Goal: Information Seeking & Learning: Learn about a topic

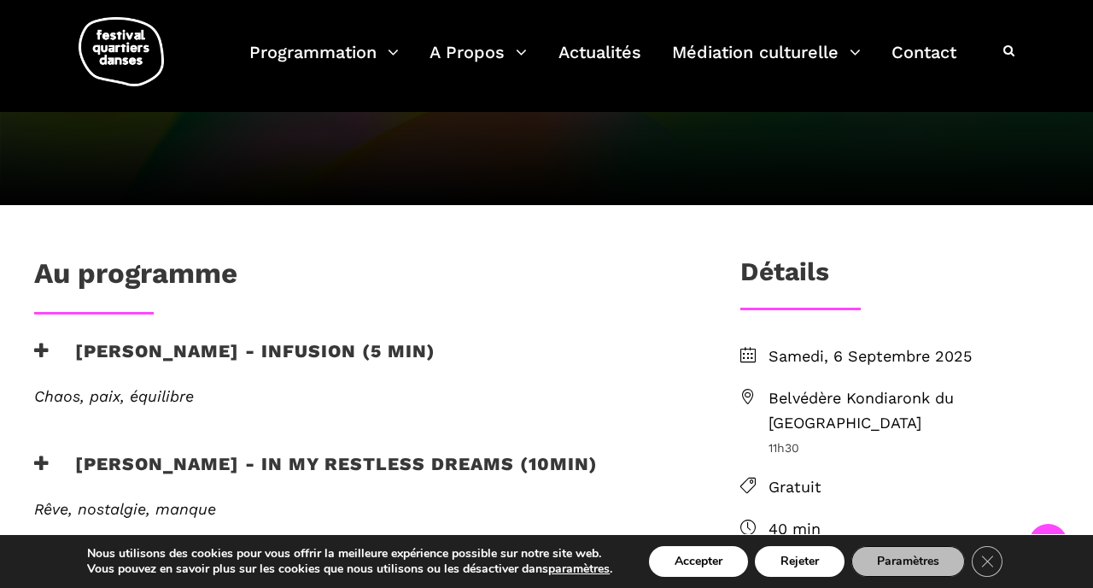
scroll to position [343, 0]
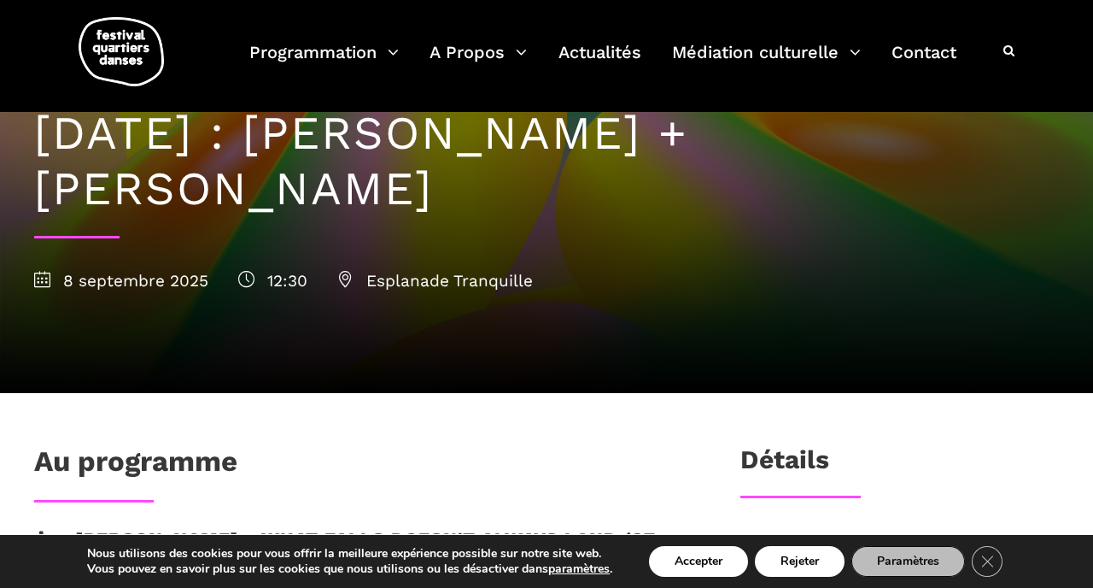
scroll to position [67, 0]
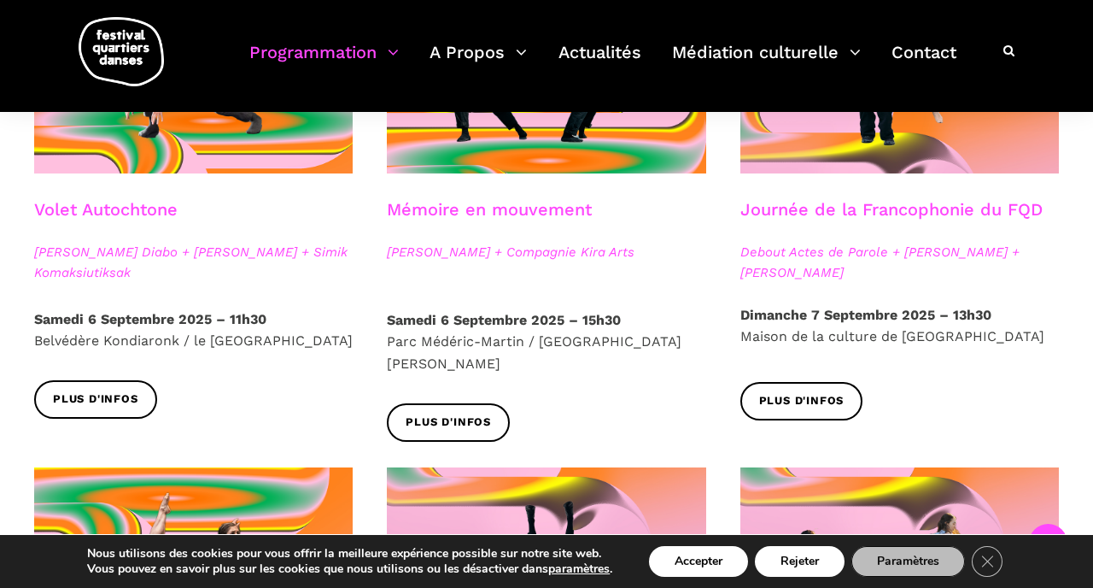
scroll to position [1056, 0]
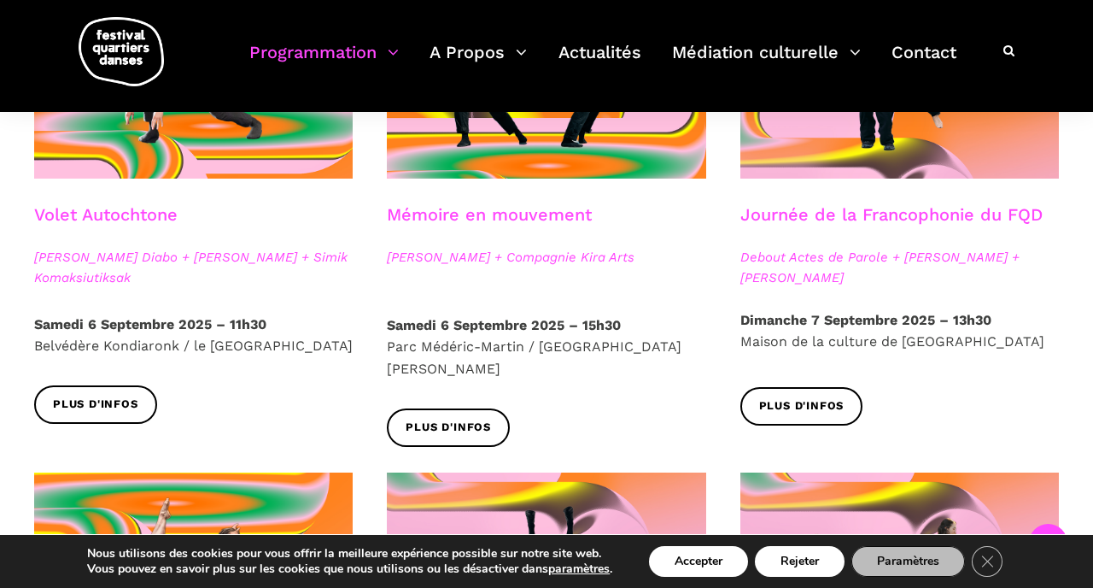
click at [448, 346] on p "Samedi 6 Septembre 2025 – 15h30 Parc Médéric-Martin / Ville-Marie Est" at bounding box center [546, 347] width 319 height 66
click at [443, 347] on p "Samedi 6 Septembre 2025 – 15h30 Parc Médéric-Martin / Ville-Marie Est" at bounding box center [546, 347] width 319 height 66
